Goal: Check status: Check status

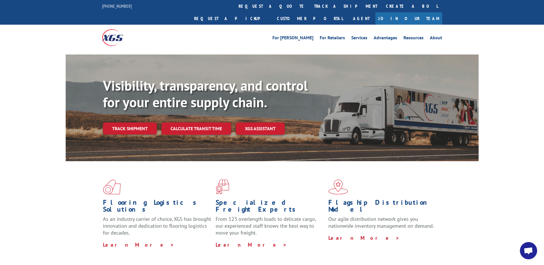
drag, startPoint x: 327, startPoint y: 5, endPoint x: 337, endPoint y: 7, distance: 9.7
click at [273, 12] on link "Request a pickup" at bounding box center [231, 18] width 83 height 12
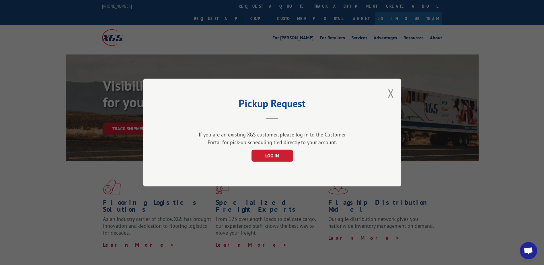
click at [396, 93] on div "Pickup Request If you are an existing XGS customer, please log in to the Custom…" at bounding box center [272, 133] width 258 height 108
click at [395, 93] on div "Pickup Request If you are an existing XGS customer, please log in to the Custom…" at bounding box center [272, 133] width 258 height 108
click at [392, 89] on button "Close modal" at bounding box center [391, 93] width 6 height 15
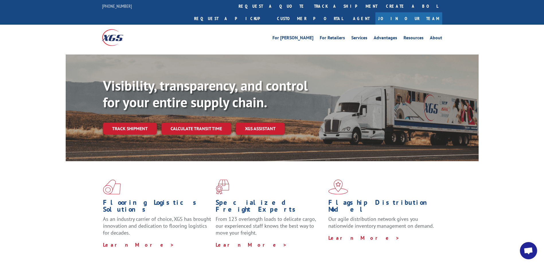
click at [310, 9] on link "track a shipment" at bounding box center [346, 6] width 72 height 12
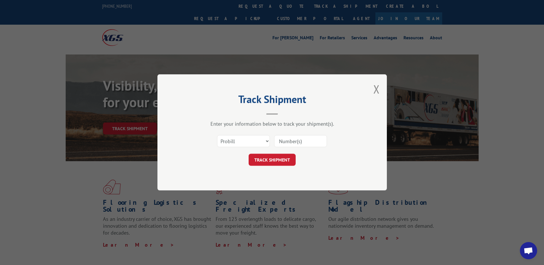
drag, startPoint x: 292, startPoint y: 141, endPoint x: 297, endPoint y: 143, distance: 5.5
click at [292, 141] on input at bounding box center [300, 141] width 53 height 12
paste input "17559925"
type input "17559925"
click at [280, 160] on button "TRACK SHIPMENT" at bounding box center [272, 160] width 47 height 12
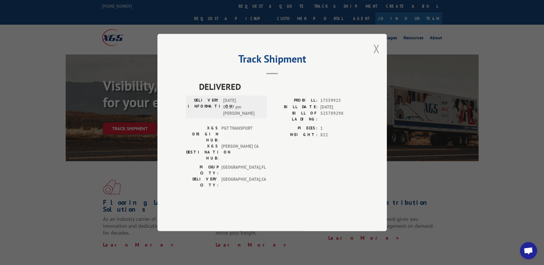
click at [376, 56] on button "Close modal" at bounding box center [377, 48] width 6 height 15
